Goal: Information Seeking & Learning: Learn about a topic

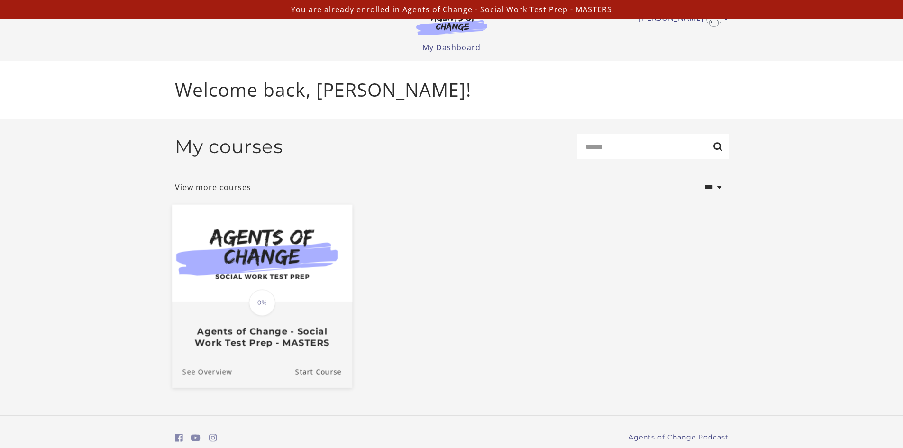
click at [207, 377] on link "See Overview" at bounding box center [202, 372] width 60 height 32
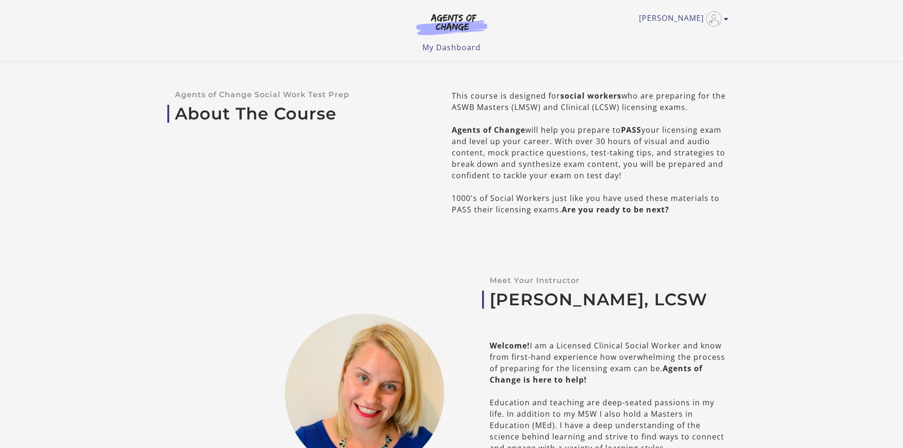
scroll to position [285, 0]
